Goal: Transaction & Acquisition: Purchase product/service

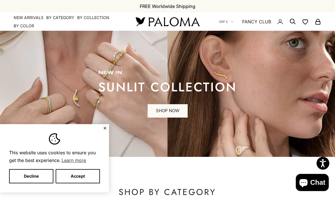
click at [102, 128] on div "This website uses cookies to ensure you get the best experience. Learn more Dec…" at bounding box center [54, 158] width 109 height 68
click at [29, 177] on button "Decline" at bounding box center [31, 176] width 44 height 14
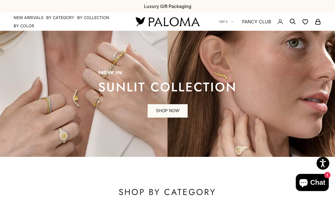
click at [165, 111] on link "SHOP NOW" at bounding box center [168, 111] width 40 height 14
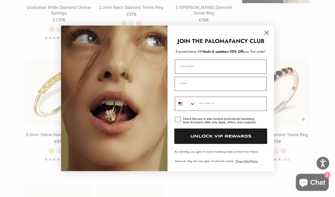
scroll to position [738, 0]
click at [268, 38] on circle "Close dialog" at bounding box center [266, 32] width 9 height 9
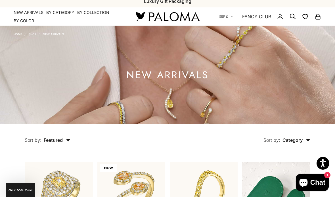
scroll to position [0, 0]
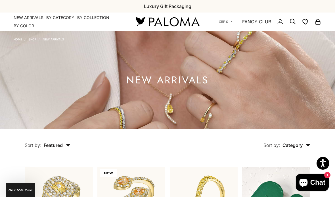
click at [34, 17] on link "NEW ARRIVALS" at bounding box center [29, 18] width 30 height 6
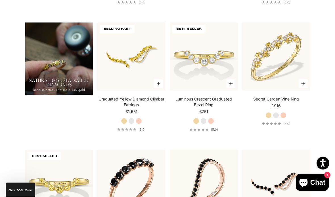
scroll to position [393, 0]
